Goal: Task Accomplishment & Management: Manage account settings

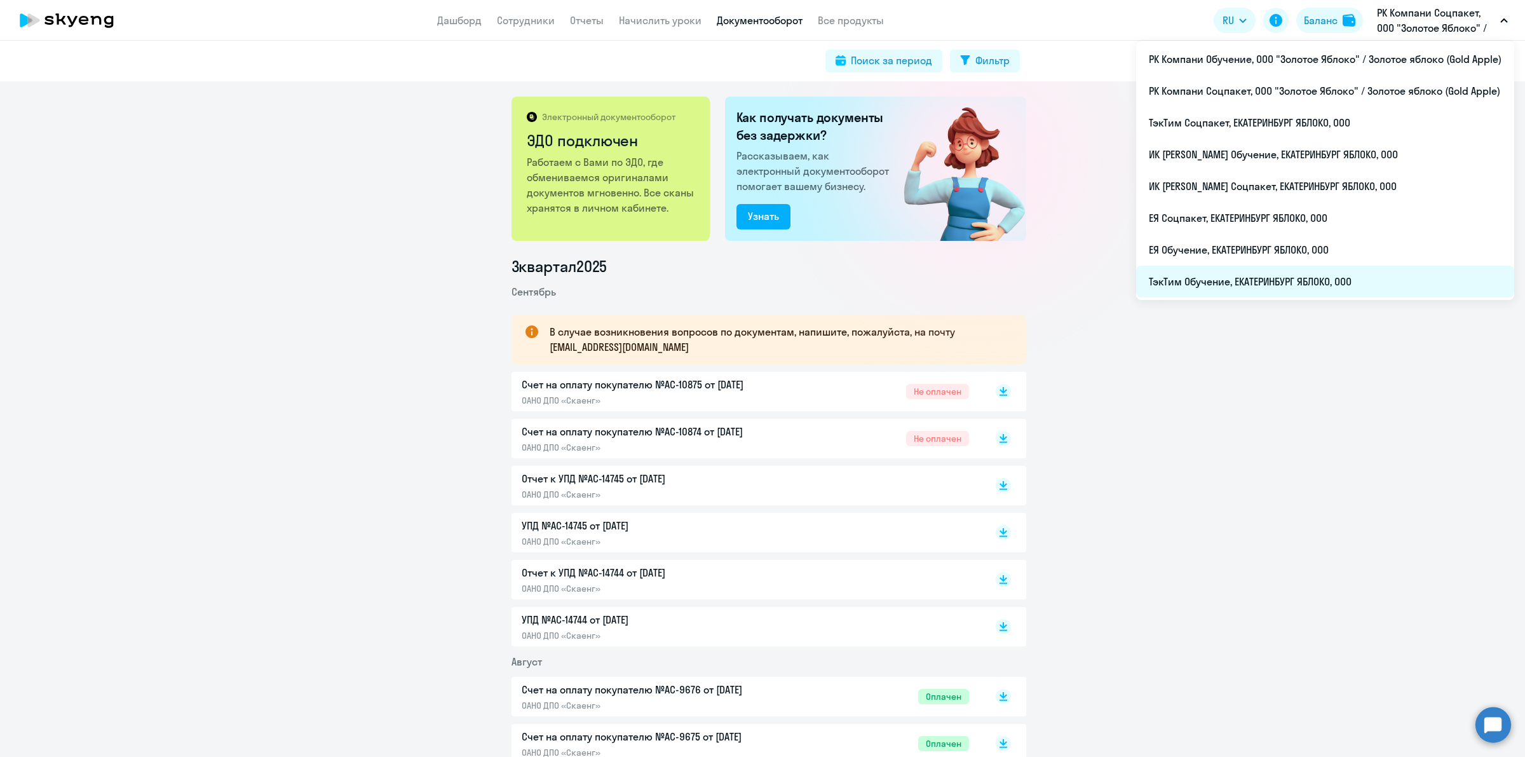
click at [1317, 290] on li "ТэкТим Обучение, ЕКАТЕРИНБУРГ ЯБЛОКО, ООО" at bounding box center [1325, 282] width 378 height 32
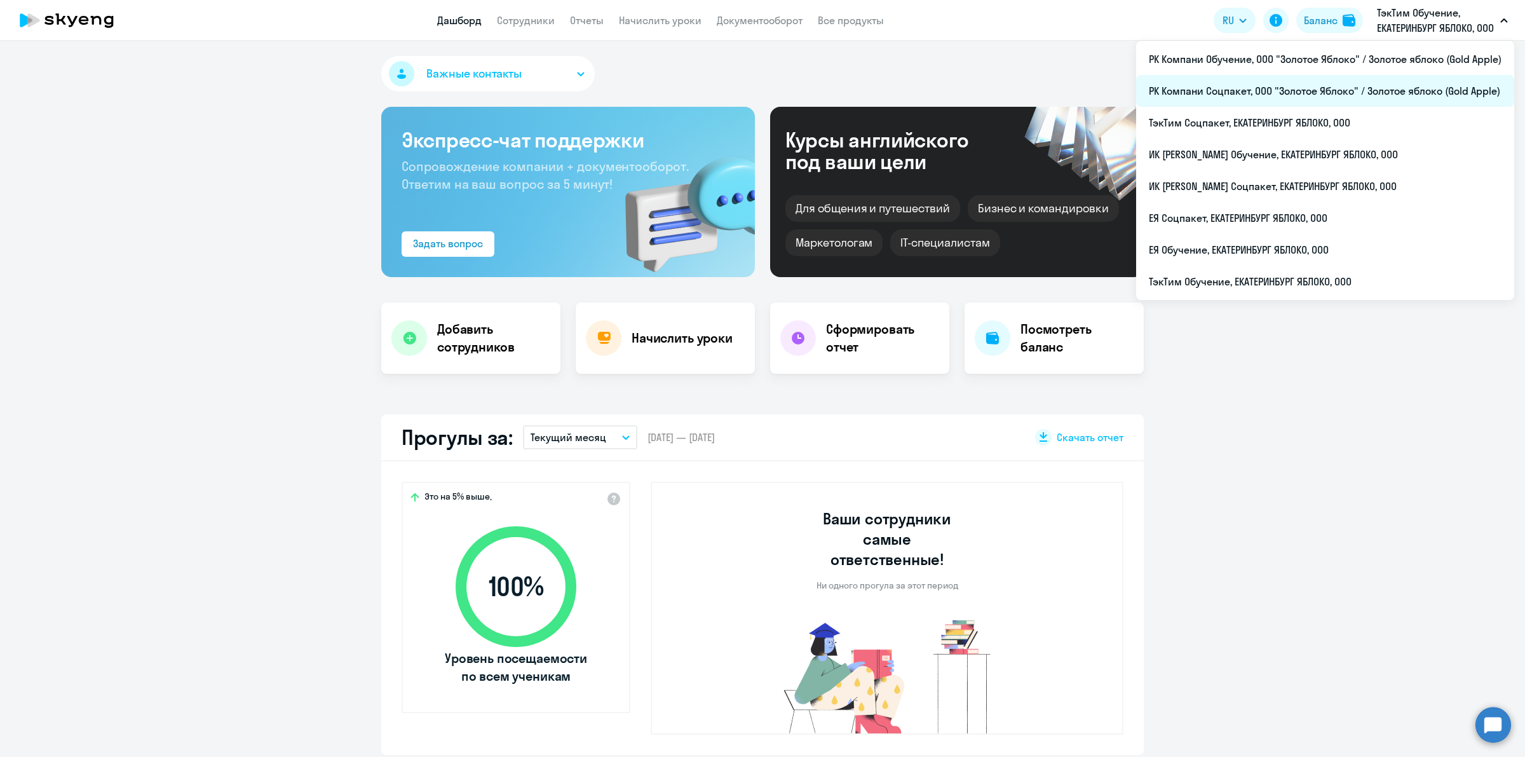
click at [1385, 90] on li "РК Компани Соцпакет, ООО "Золотое Яблоко" / Золотое яблоко (Gold Apple)" at bounding box center [1325, 91] width 378 height 32
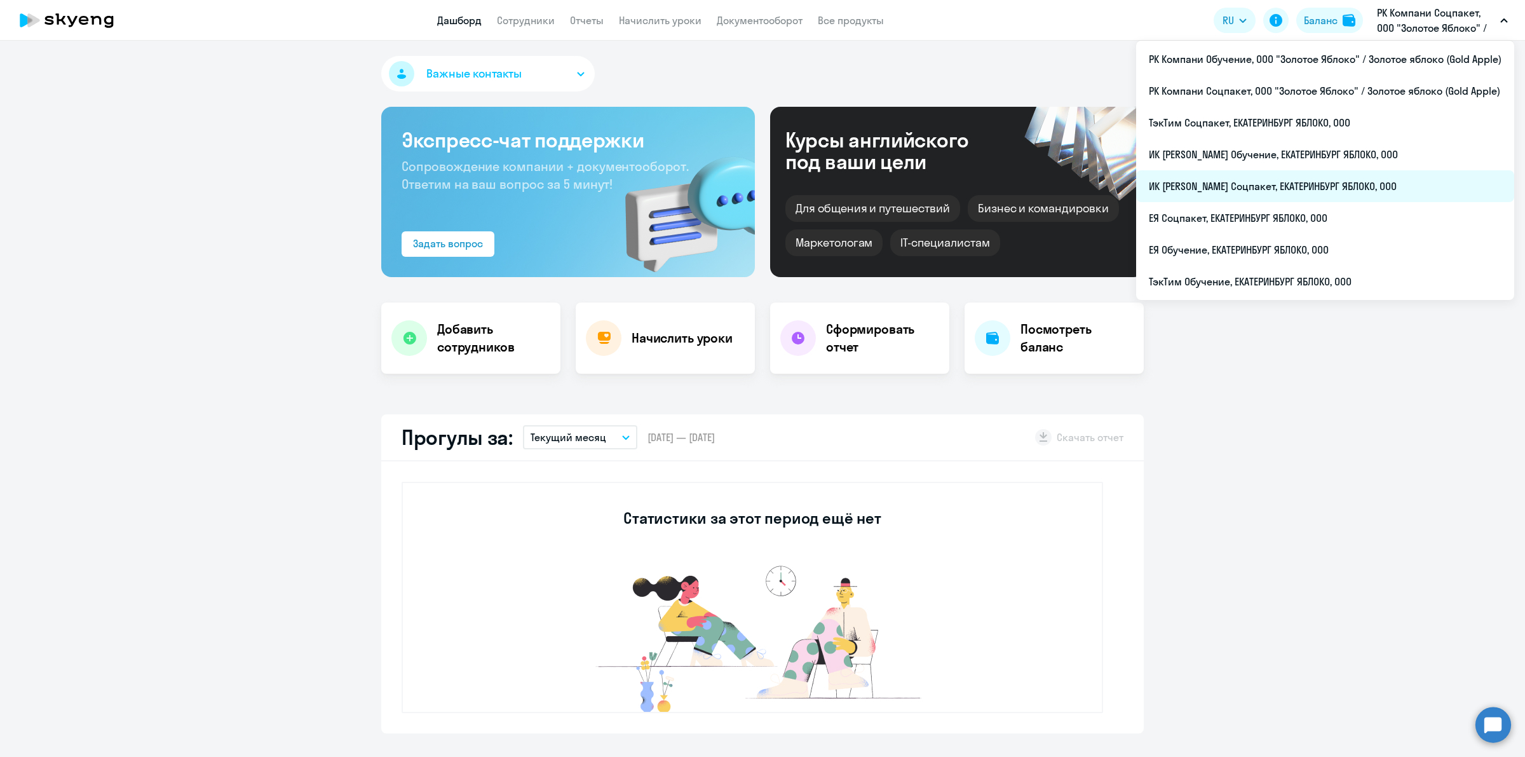
click at [1355, 175] on li "ИК [PERSON_NAME] Соцпакет, ЕКАТЕРИНБУРГ ЯБЛОКО, ООО" at bounding box center [1325, 186] width 378 height 32
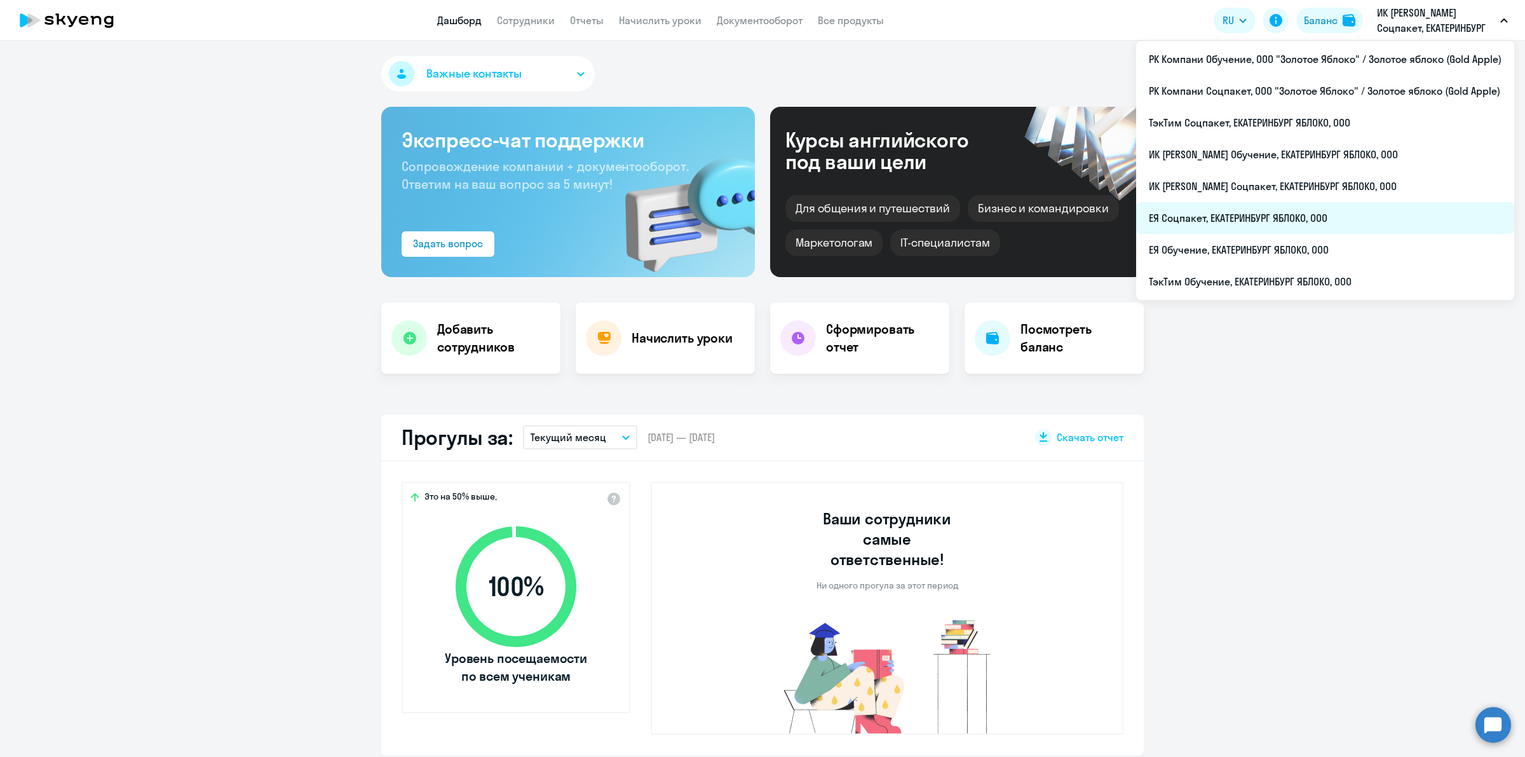
click at [1338, 220] on li "ЕЯ Соцпакет, ЕКАТЕРИНБУРГ ЯБЛОКО, ООО" at bounding box center [1325, 218] width 378 height 32
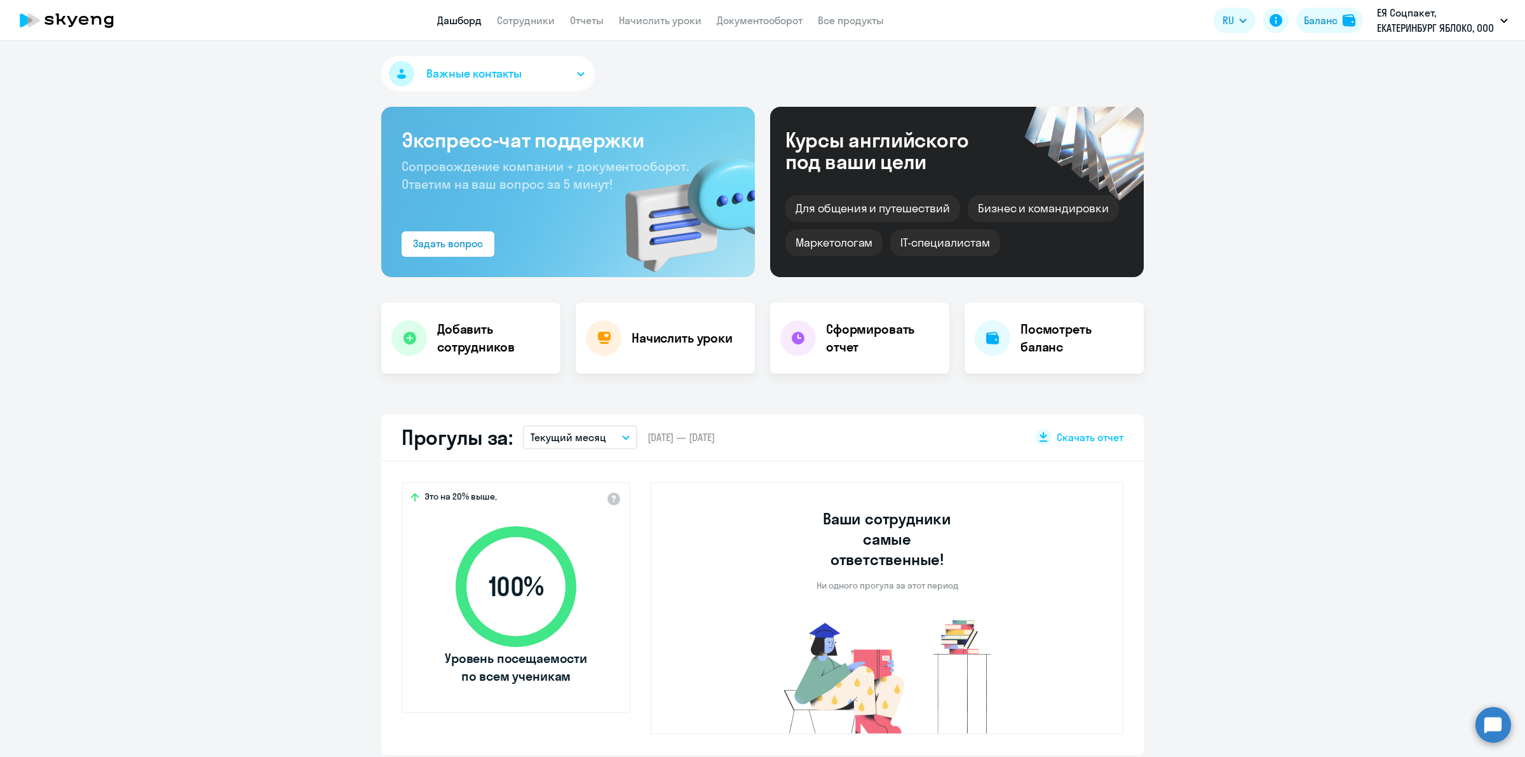
select select "30"
